Goal: Task Accomplishment & Management: Use online tool/utility

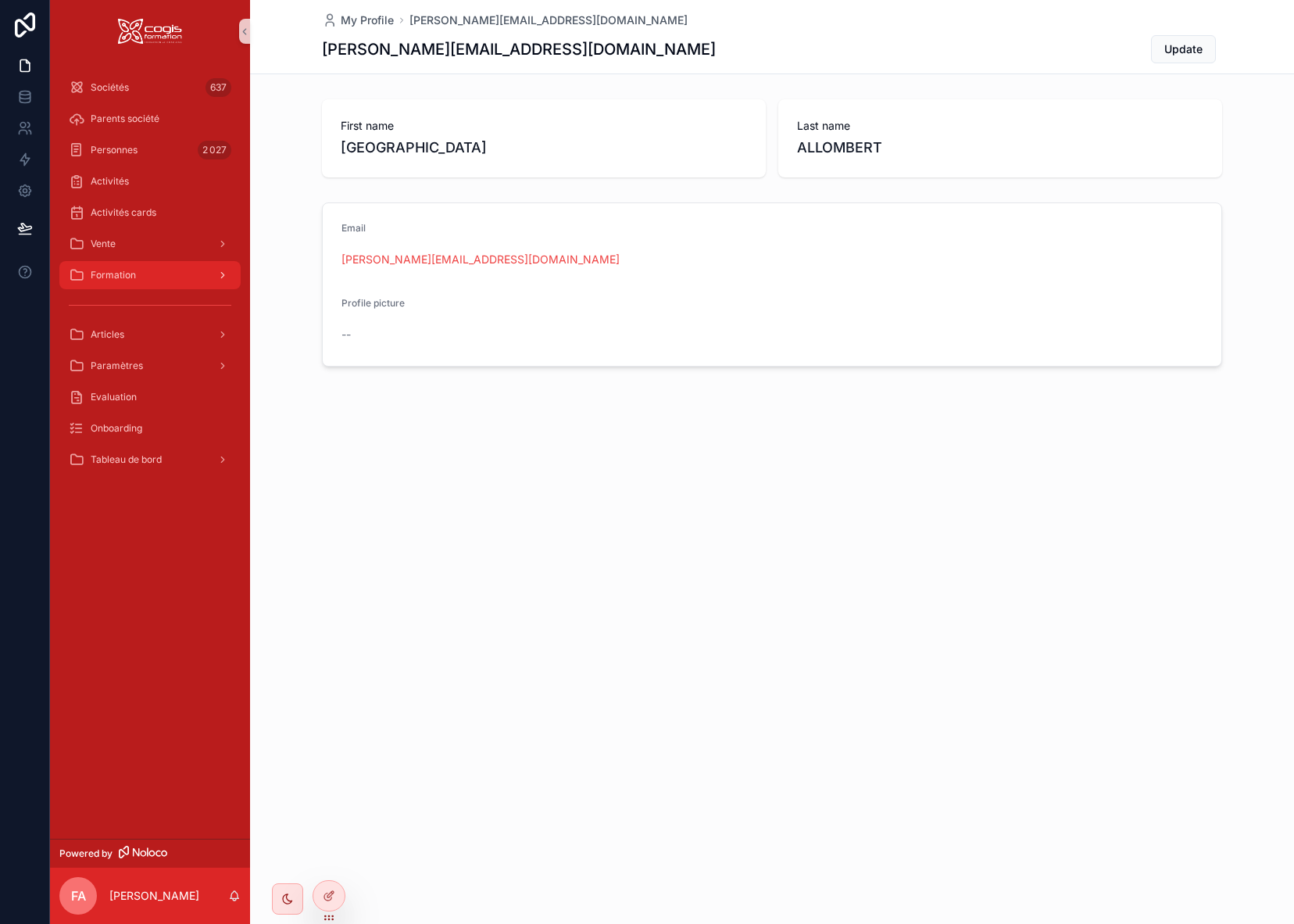
click at [126, 275] on span "Formation" at bounding box center [113, 276] width 46 height 13
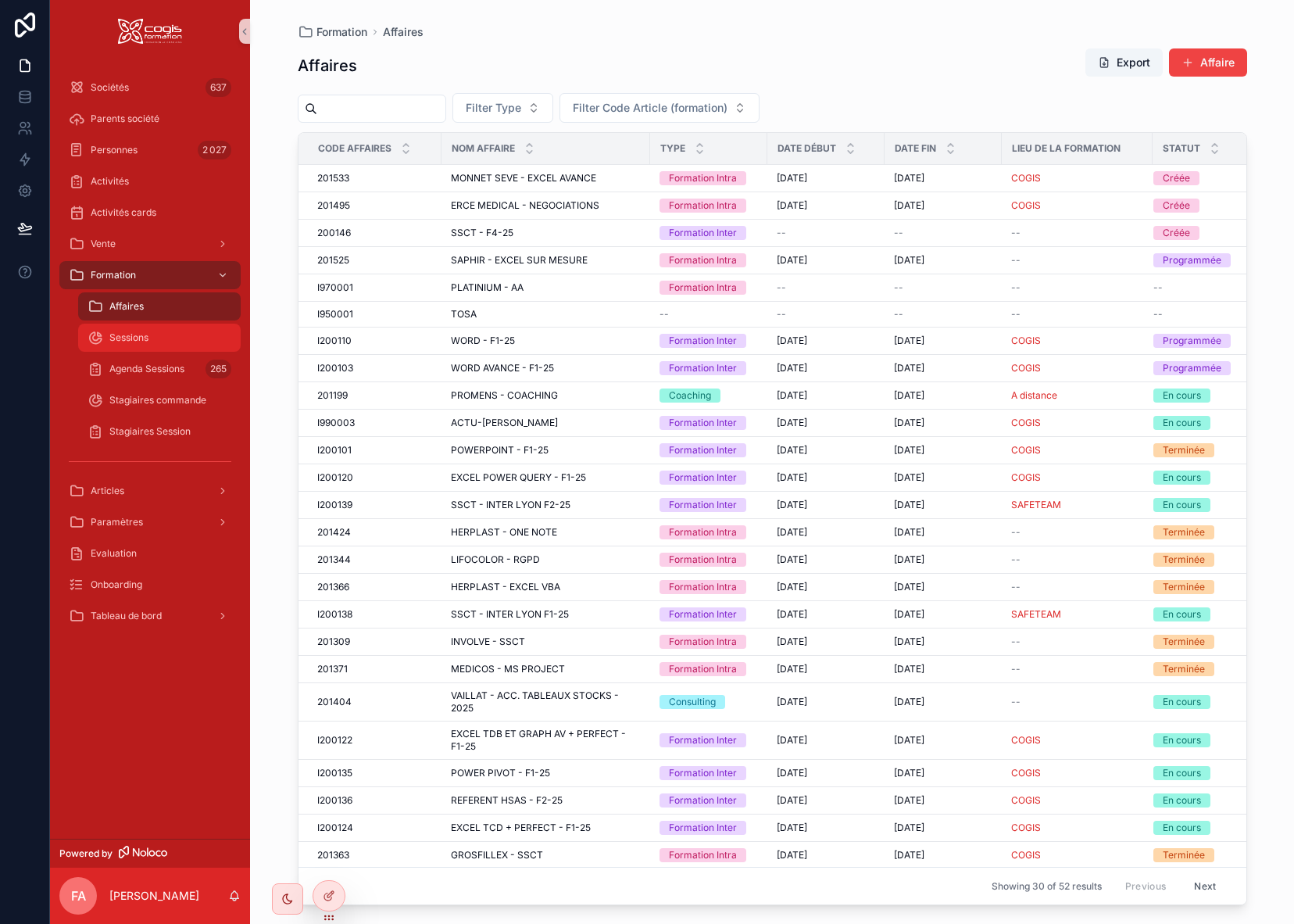
click at [170, 338] on div "Sessions" at bounding box center [160, 337] width 144 height 25
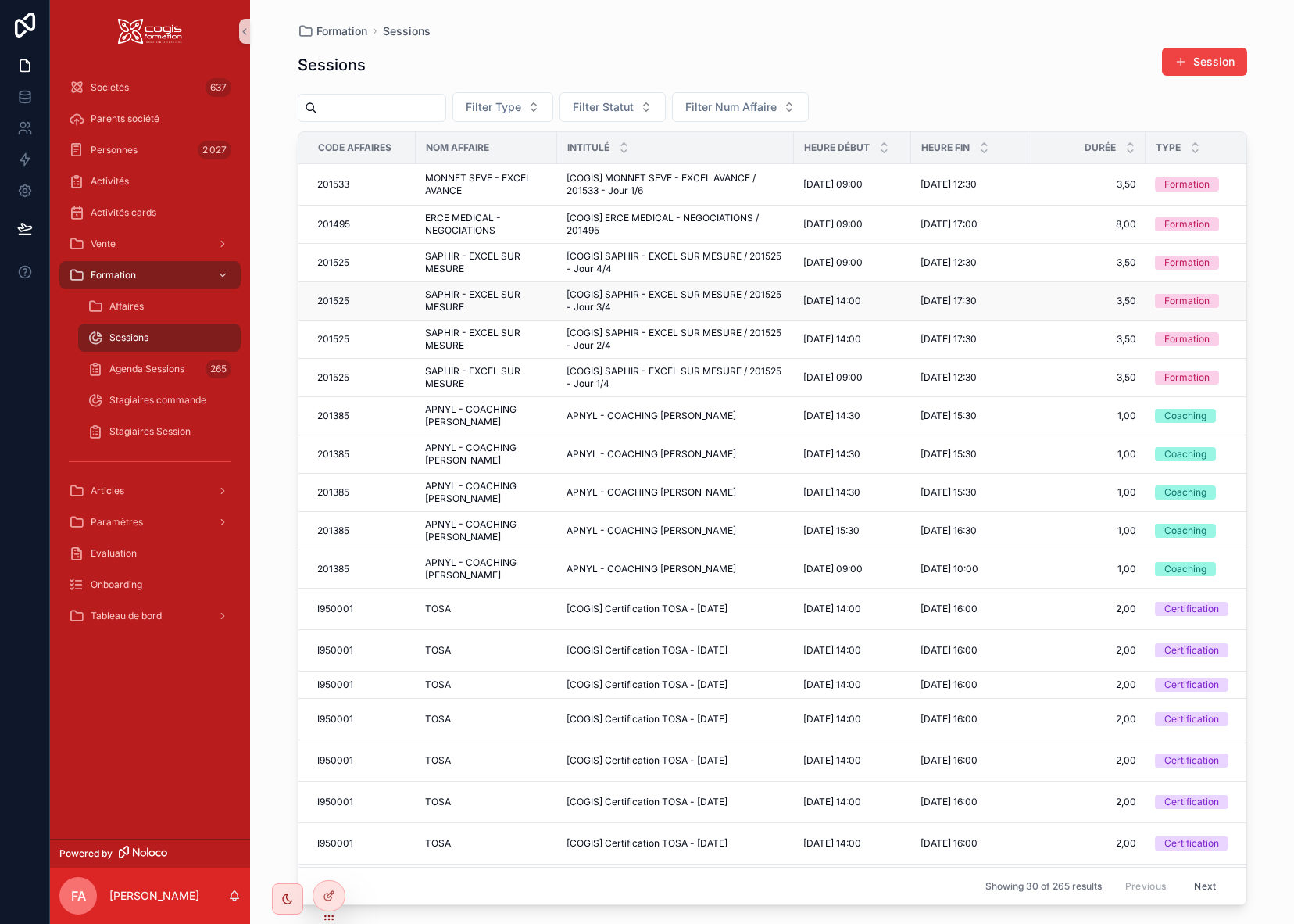
click at [458, 298] on span "SAPHIR - EXCEL SUR MESURE" at bounding box center [486, 300] width 123 height 25
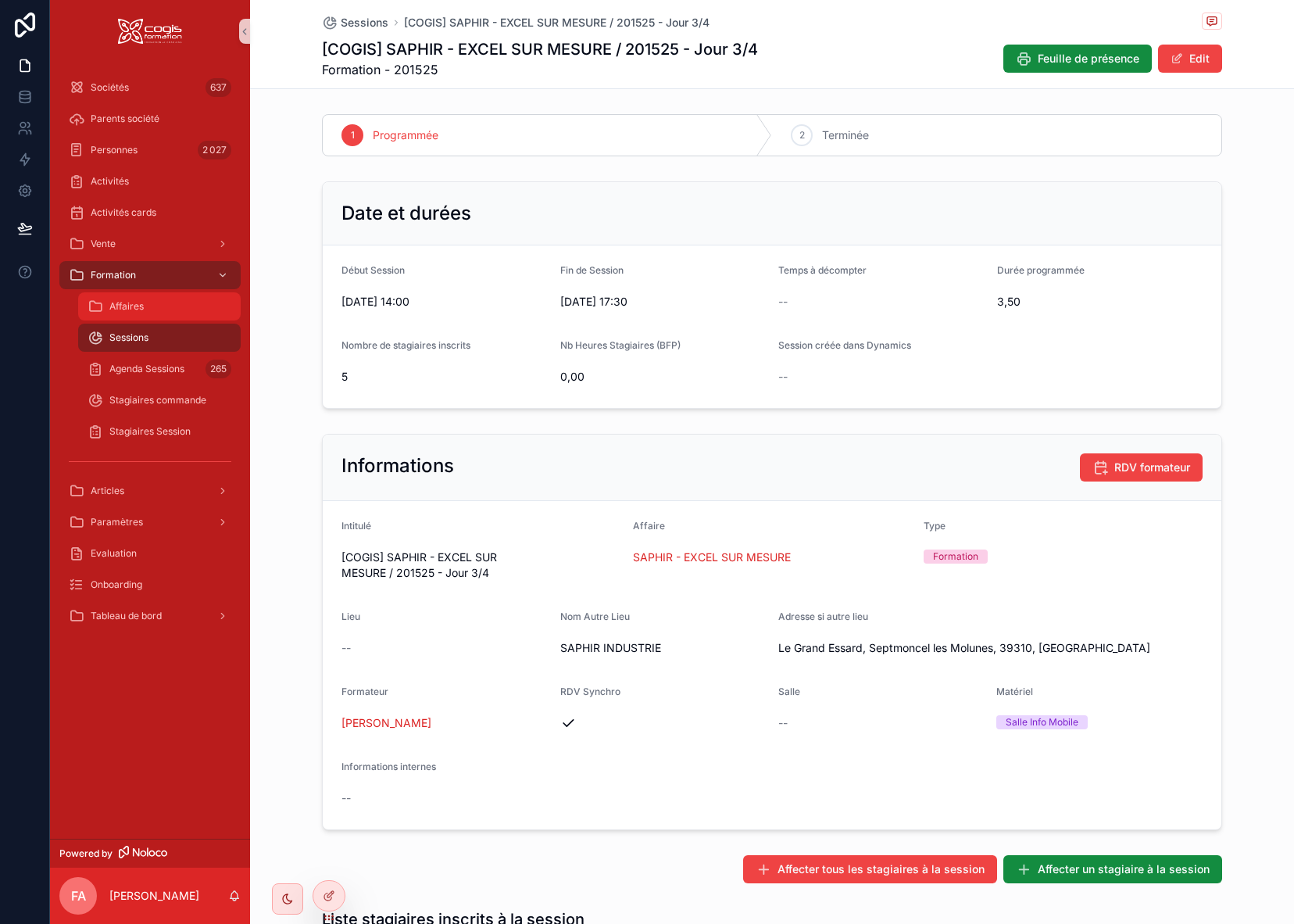
click at [119, 307] on span "Affaires" at bounding box center [126, 307] width 34 height 13
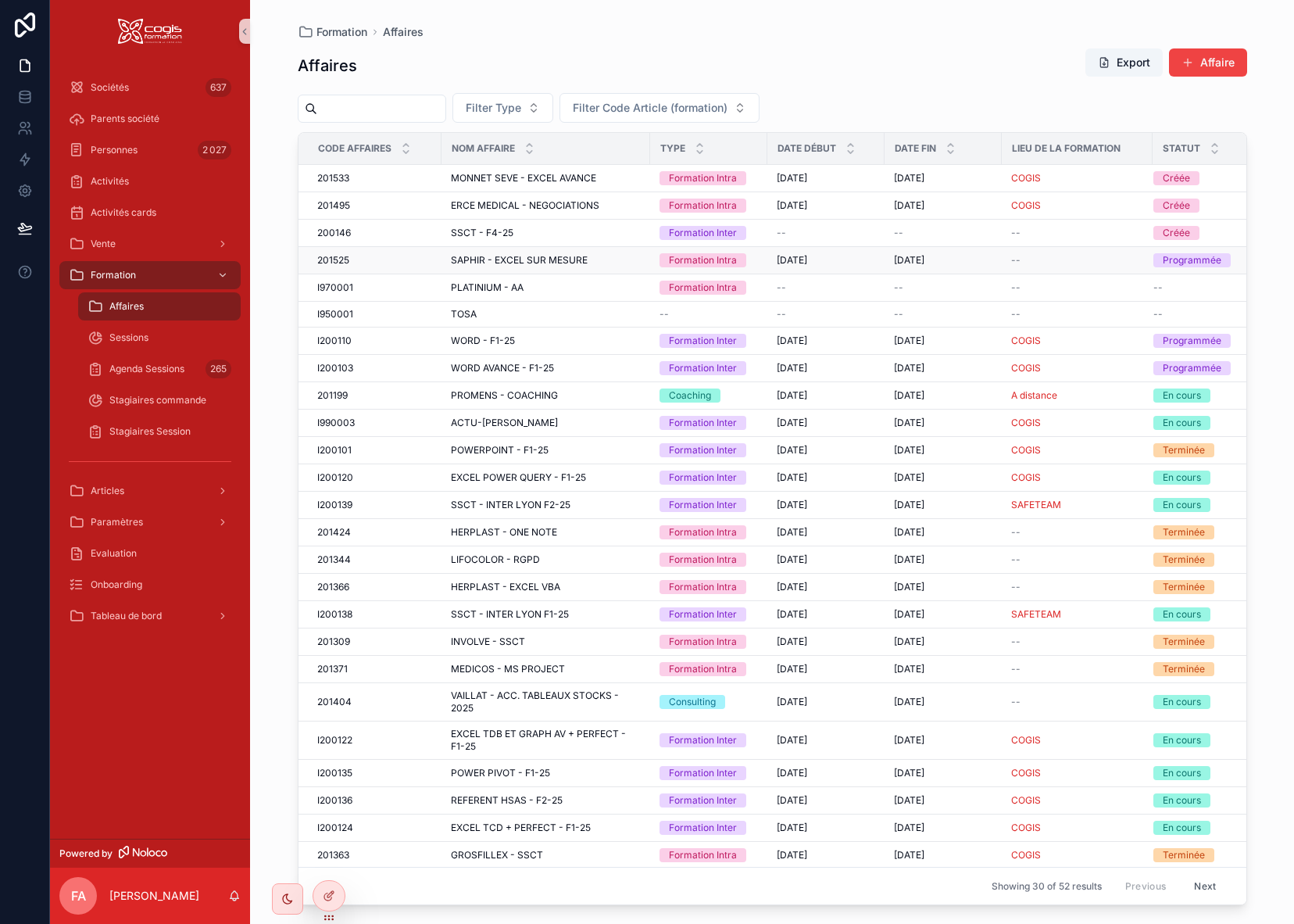
click at [395, 256] on div "201525 201525" at bounding box center [375, 260] width 115 height 13
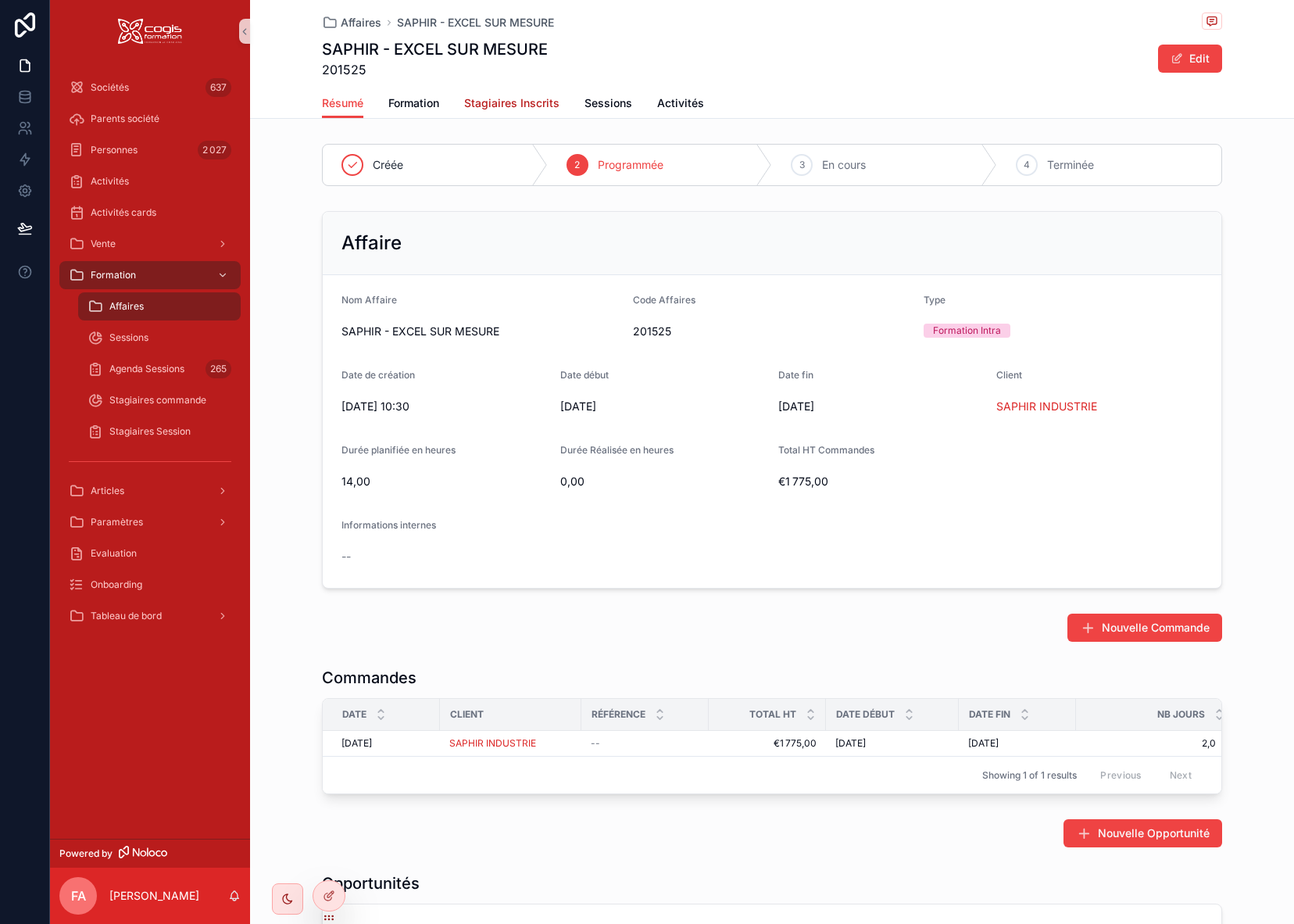
click at [516, 101] on span "Stagiaires Inscrits" at bounding box center [511, 103] width 95 height 16
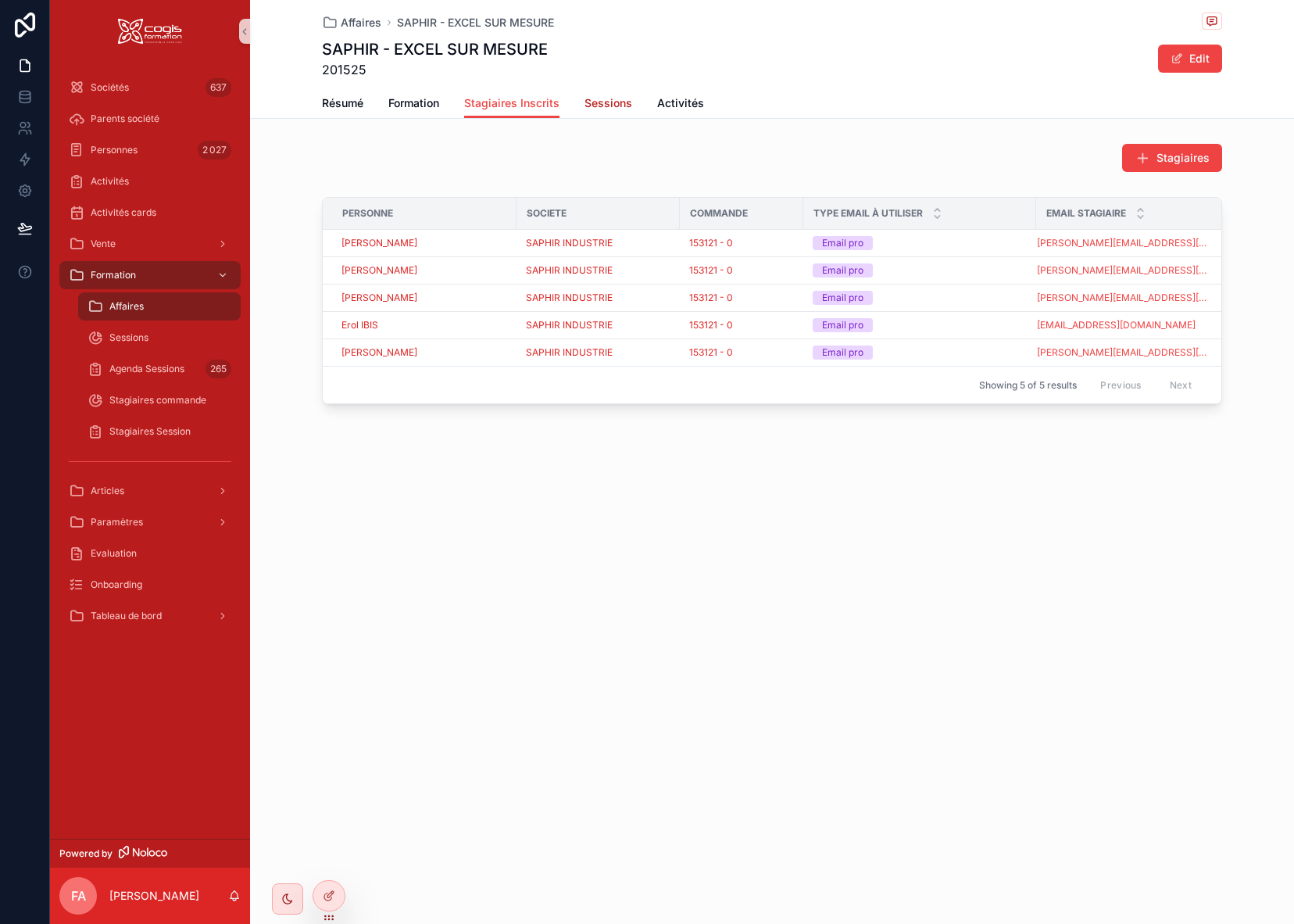
click at [611, 104] on span "Sessions" at bounding box center [609, 103] width 48 height 16
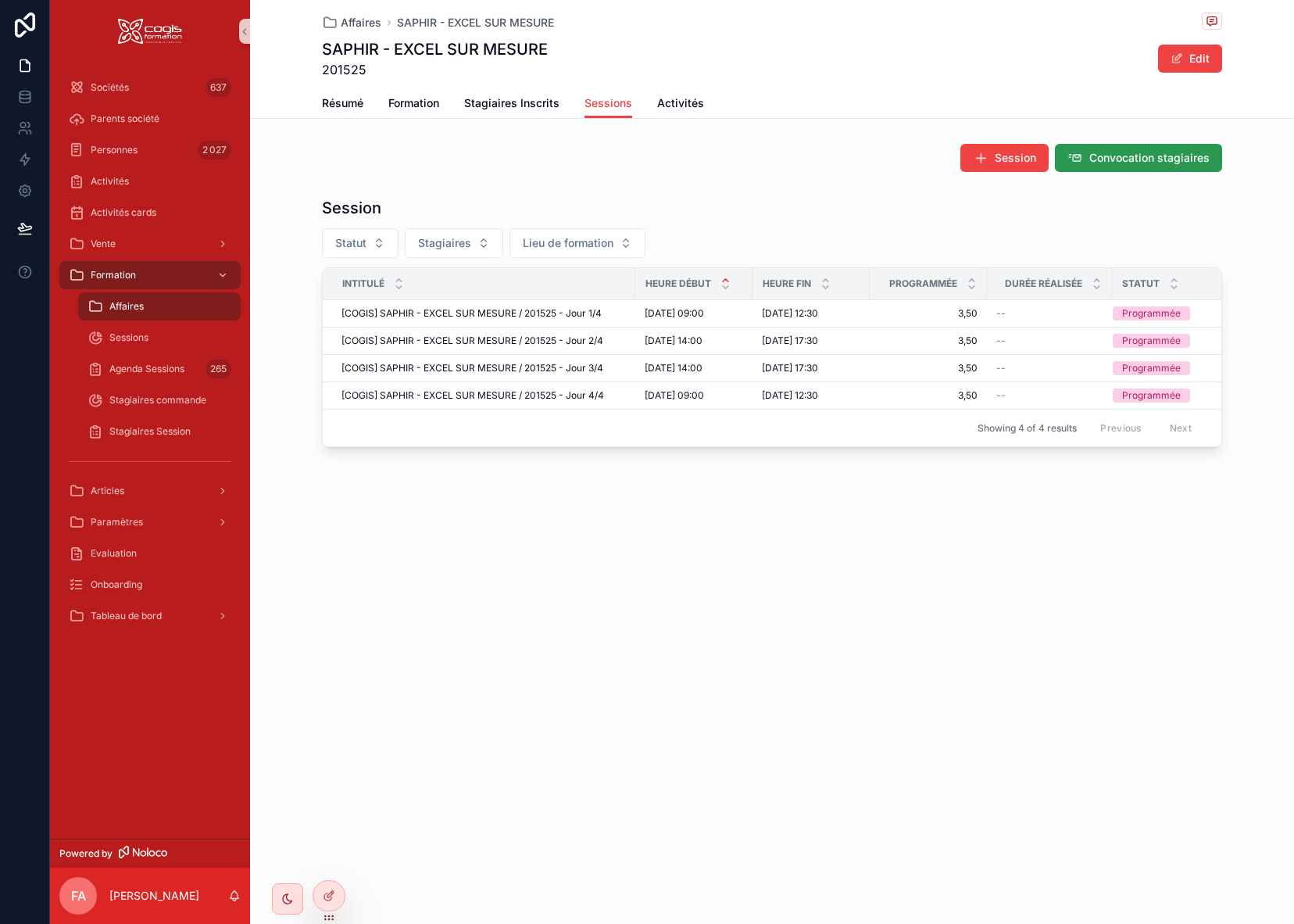
click at [1146, 158] on span "Convocation stagiaires" at bounding box center [1149, 158] width 121 height 16
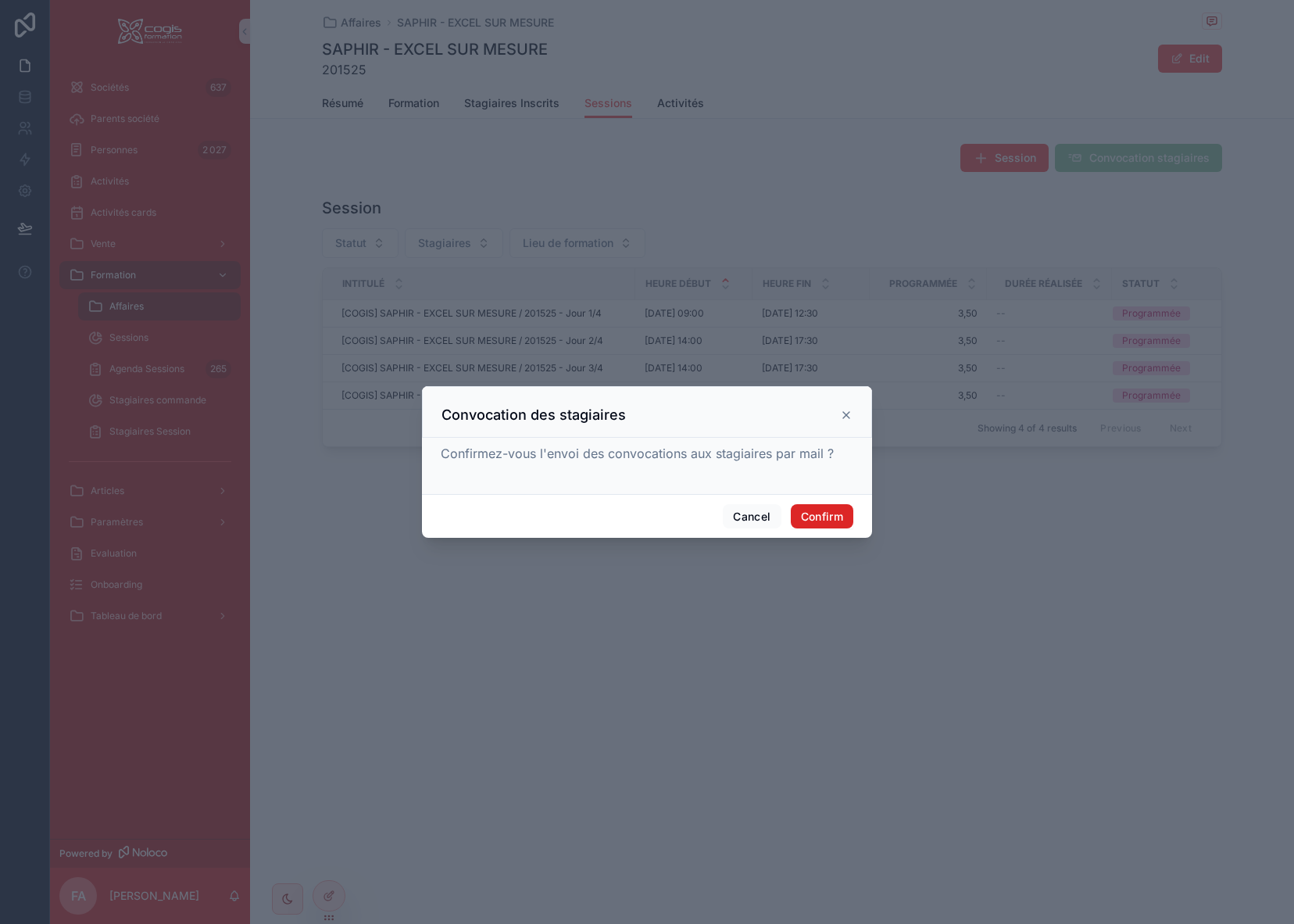
click at [836, 517] on button "Confirm" at bounding box center [822, 516] width 62 height 25
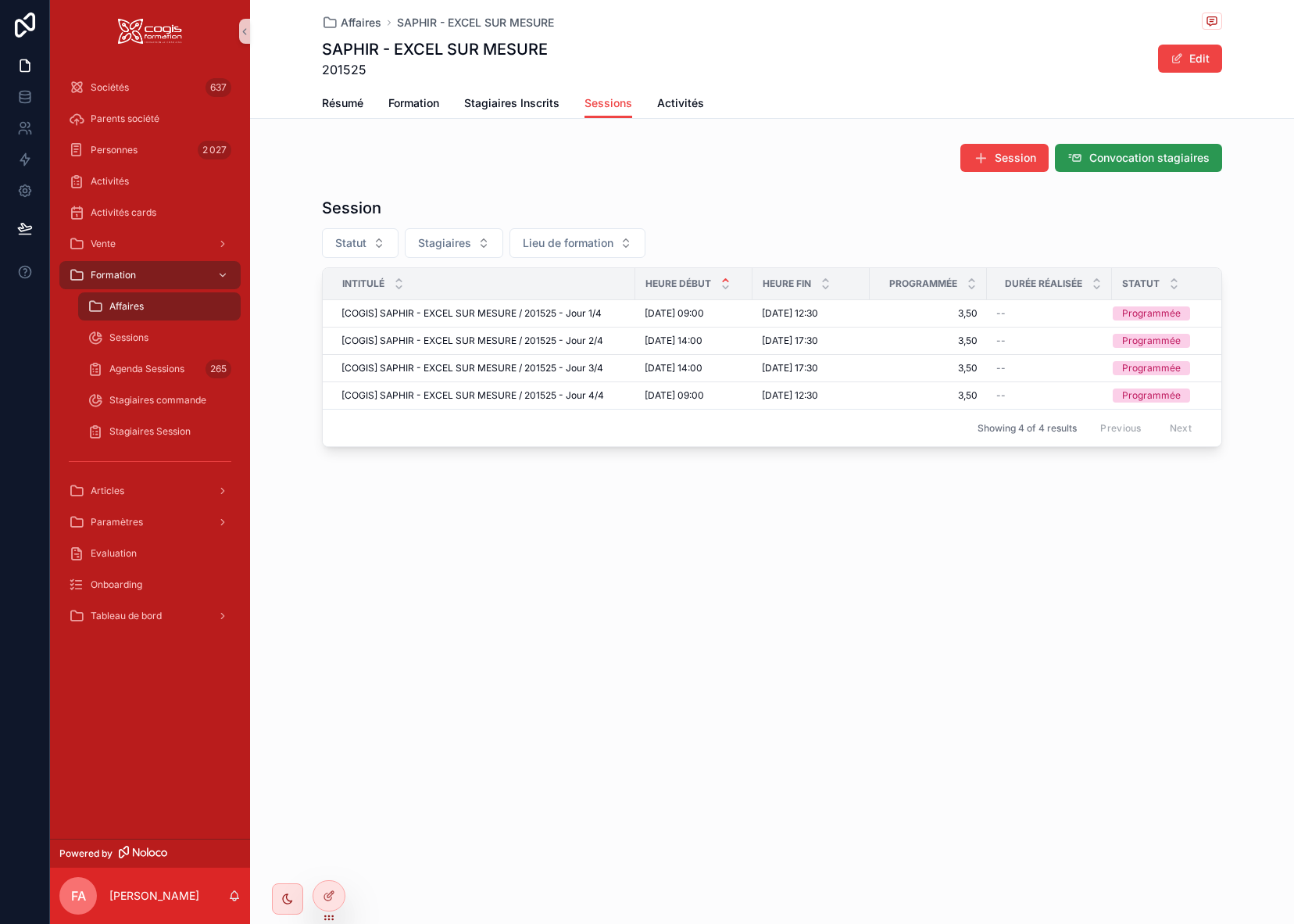
click at [1161, 157] on span "Convocation stagiaires" at bounding box center [1149, 158] width 121 height 16
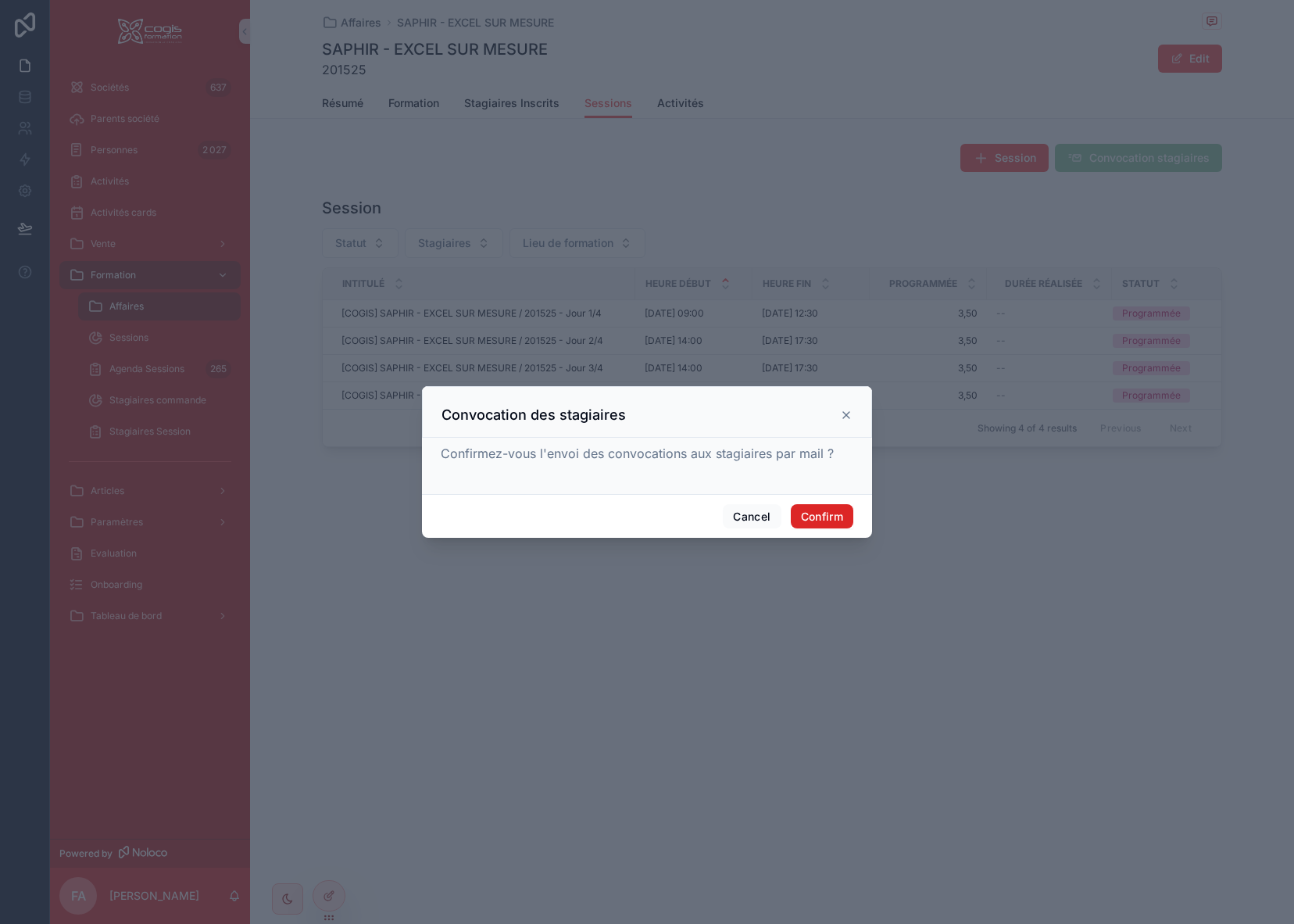
click at [831, 521] on button "Confirm" at bounding box center [822, 516] width 62 height 25
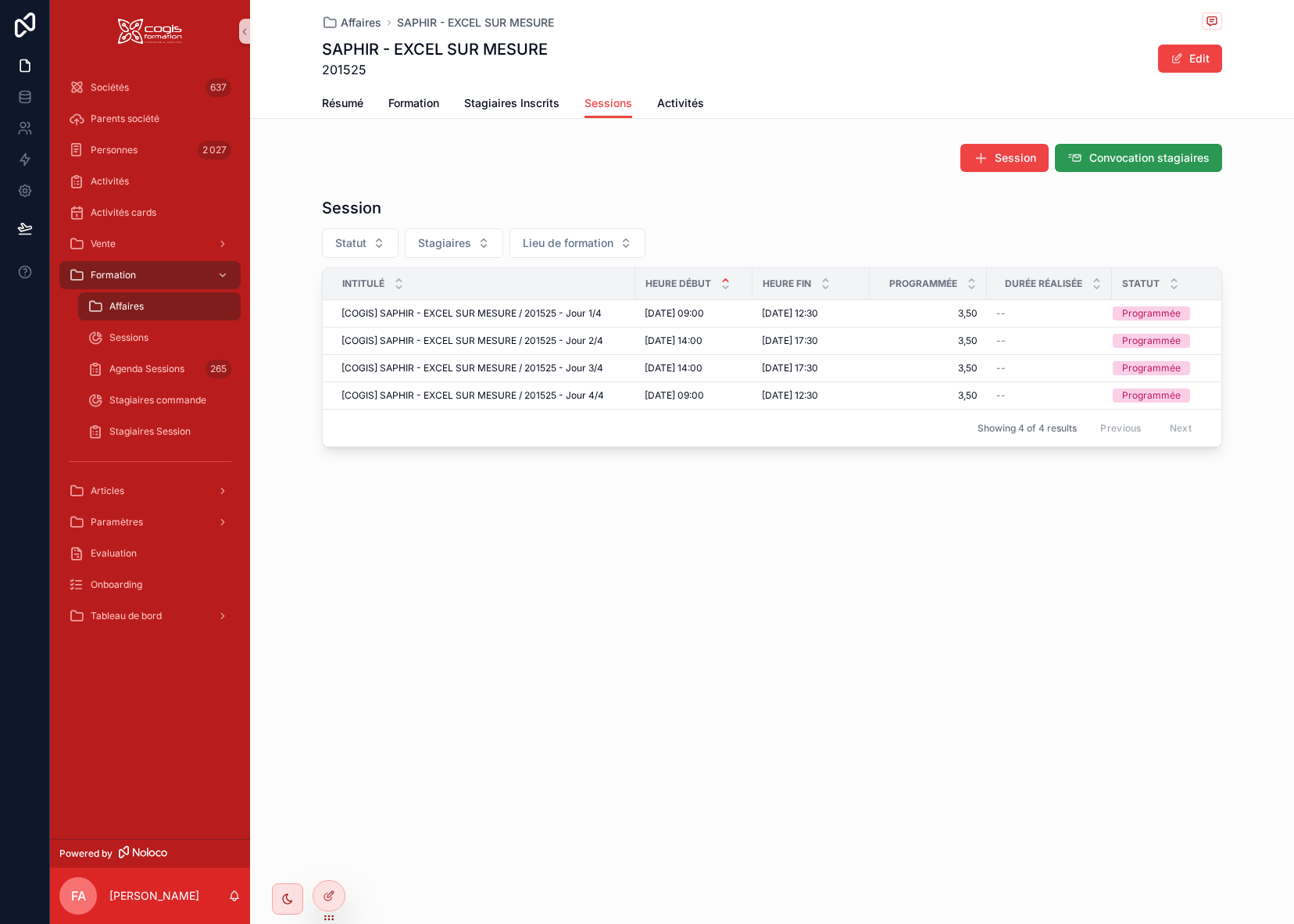
click at [1147, 151] on span "Convocation stagiaires" at bounding box center [1149, 158] width 121 height 16
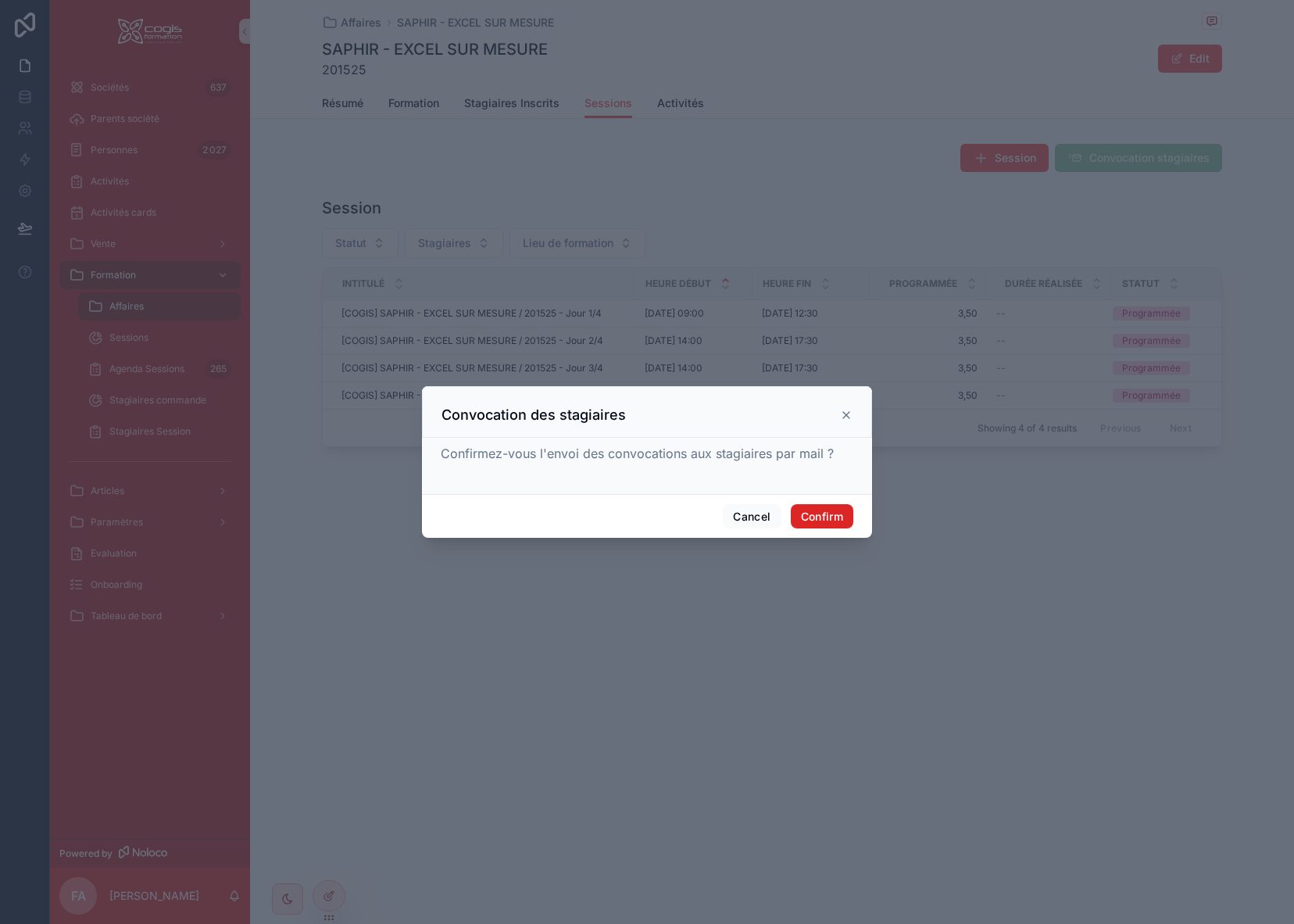
click at [832, 511] on button "Confirm" at bounding box center [822, 516] width 62 height 25
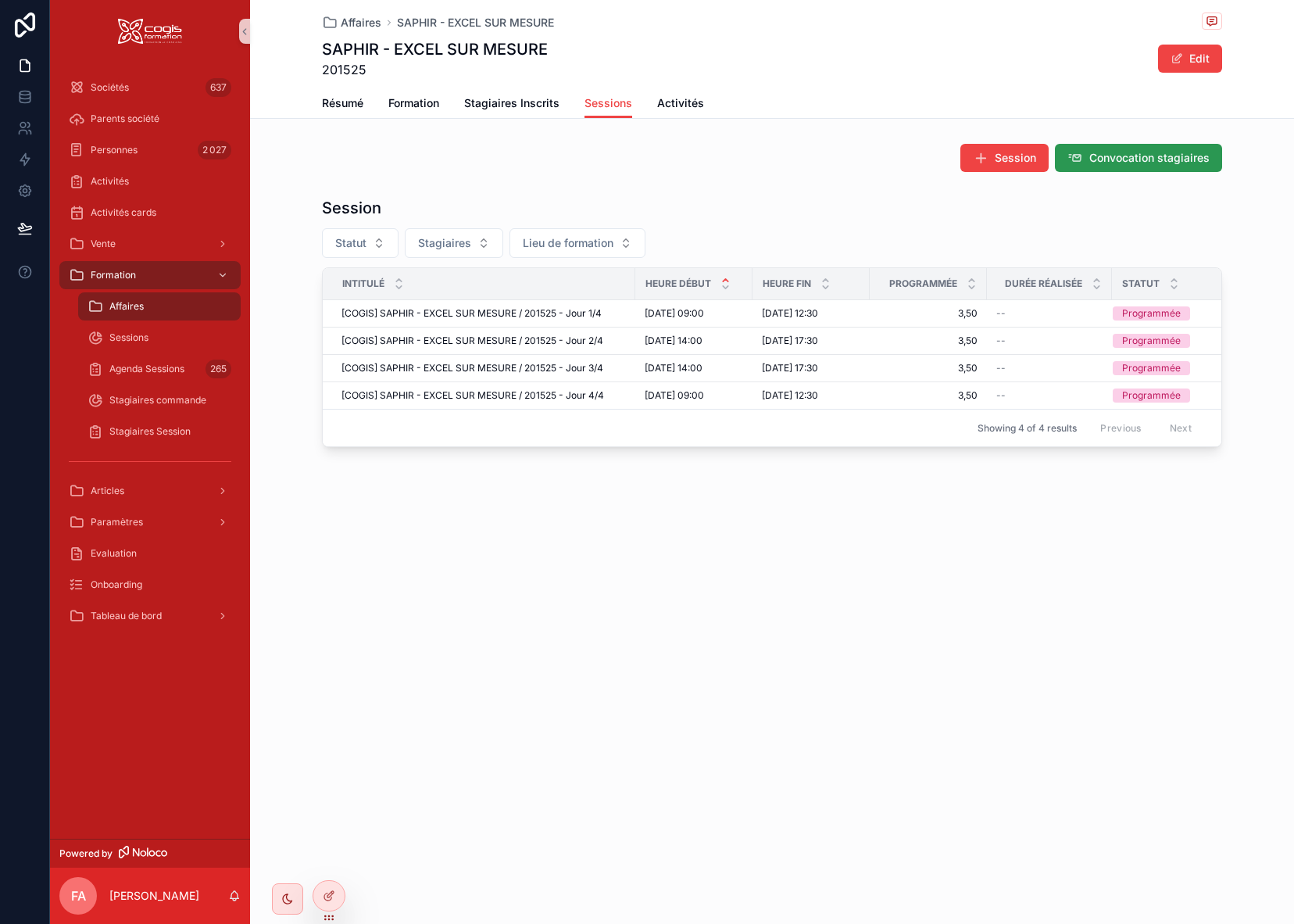
click at [1118, 159] on span "Convocation stagiaires" at bounding box center [1149, 158] width 121 height 16
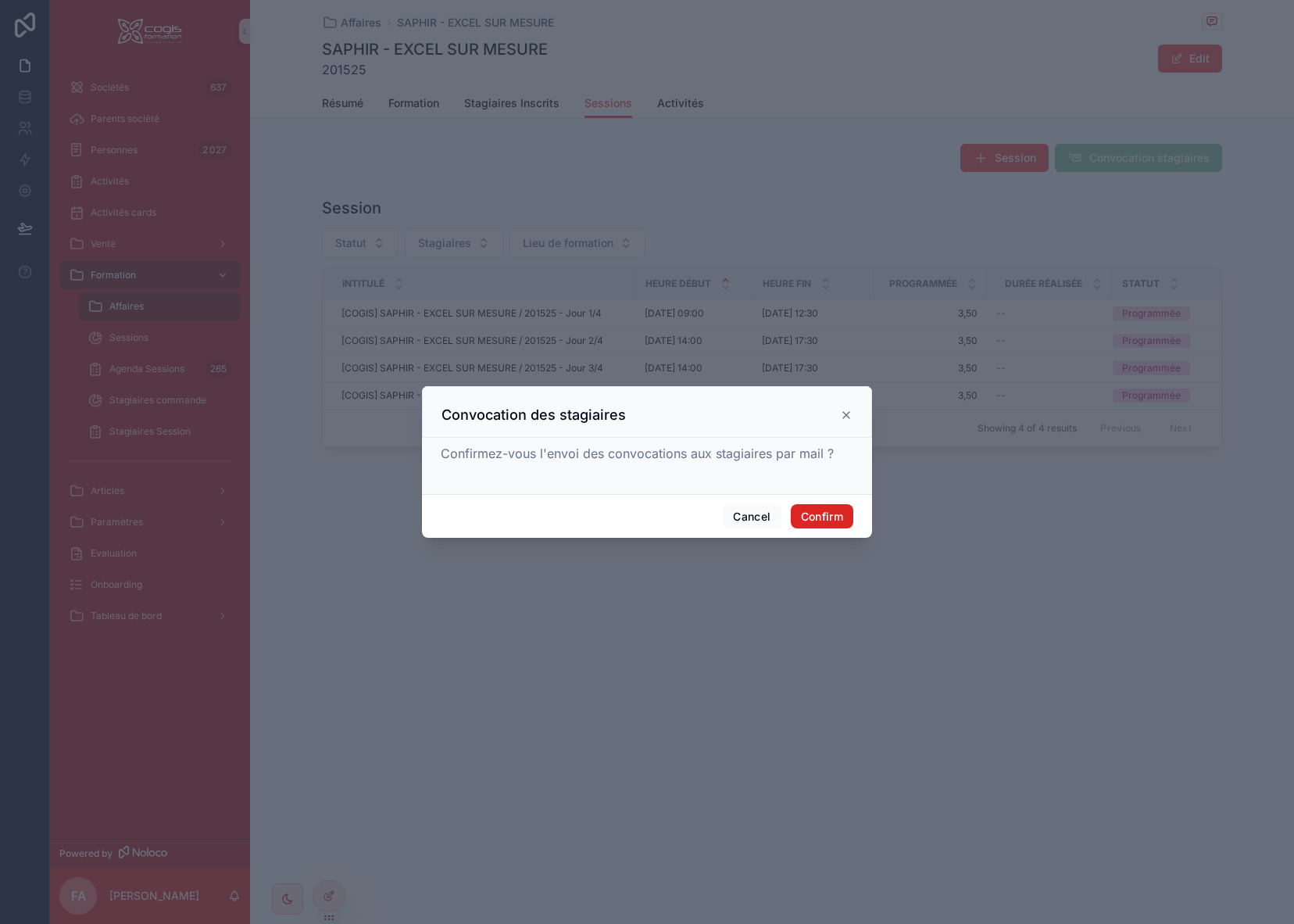
click at [812, 519] on button "Confirm" at bounding box center [822, 516] width 62 height 25
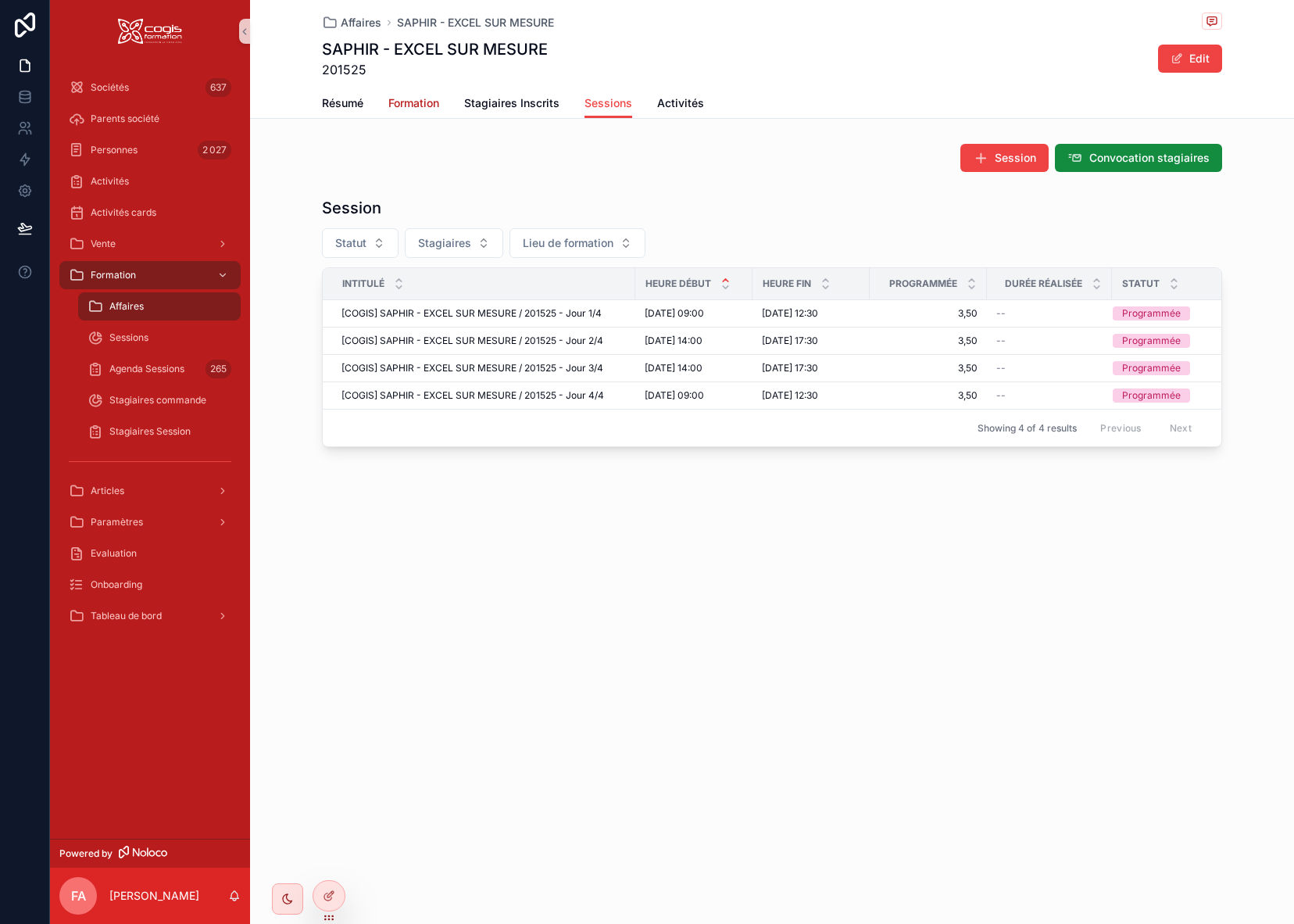
click at [403, 102] on span "Formation" at bounding box center [414, 103] width 51 height 16
